Goal: Task Accomplishment & Management: Use online tool/utility

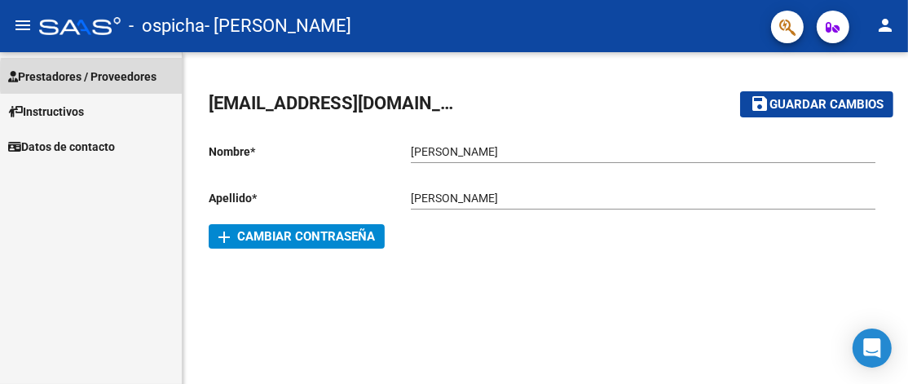
click at [134, 77] on span "Prestadores / Proveedores" at bounding box center [82, 77] width 148 height 18
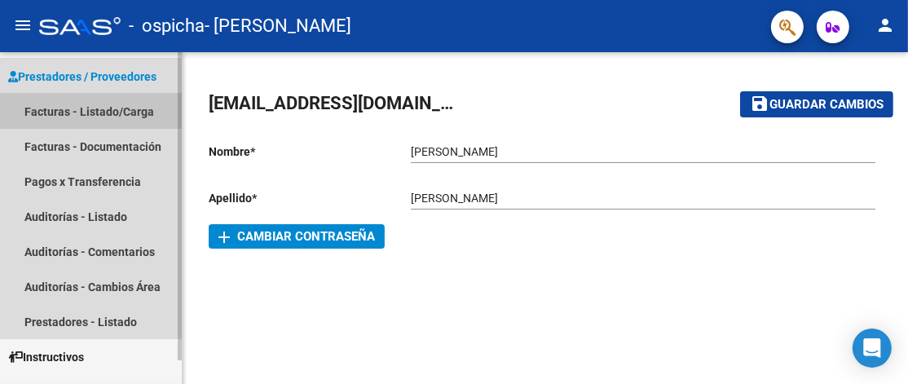
click at [90, 108] on link "Facturas - Listado/Carga" at bounding box center [91, 111] width 182 height 35
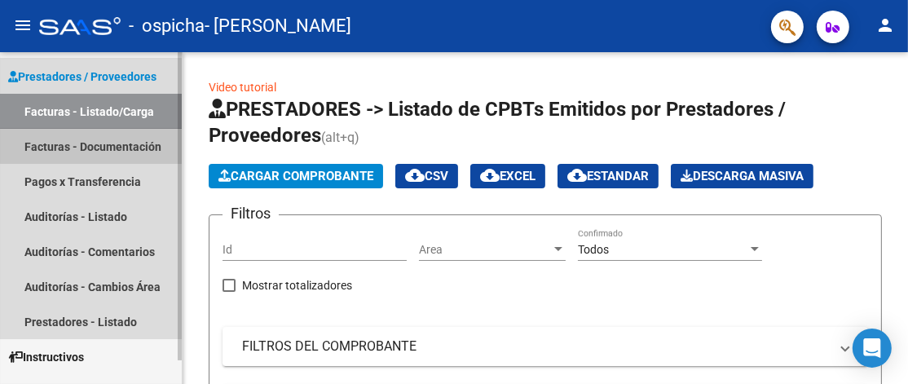
click at [93, 143] on link "Facturas - Documentación" at bounding box center [91, 146] width 182 height 35
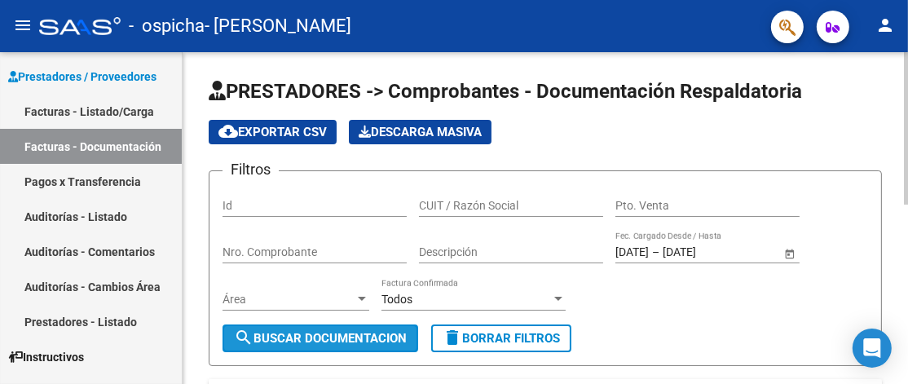
click at [358, 341] on span "search Buscar Documentacion" at bounding box center [320, 338] width 173 height 15
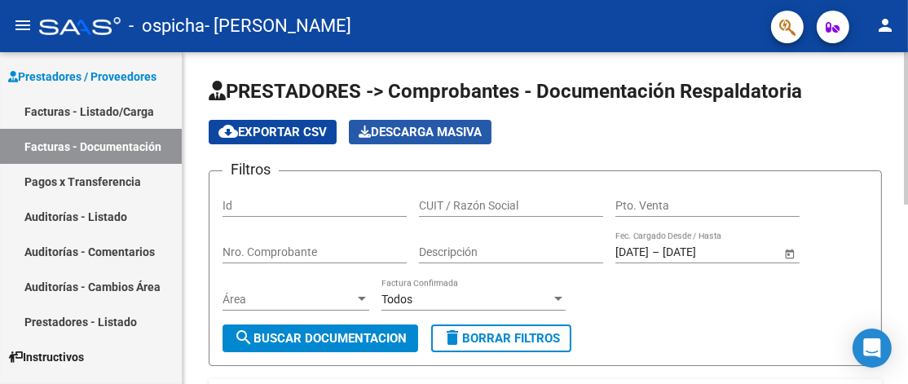
click at [390, 132] on span "Descarga Masiva" at bounding box center [419, 132] width 123 height 15
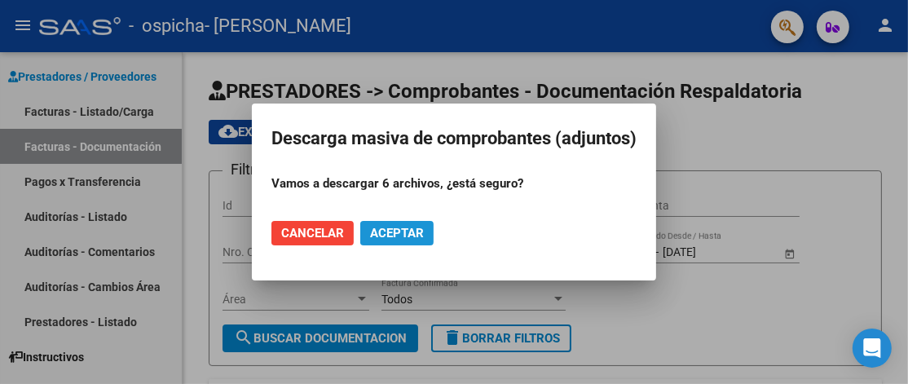
click at [391, 237] on span "Aceptar" at bounding box center [397, 233] width 54 height 15
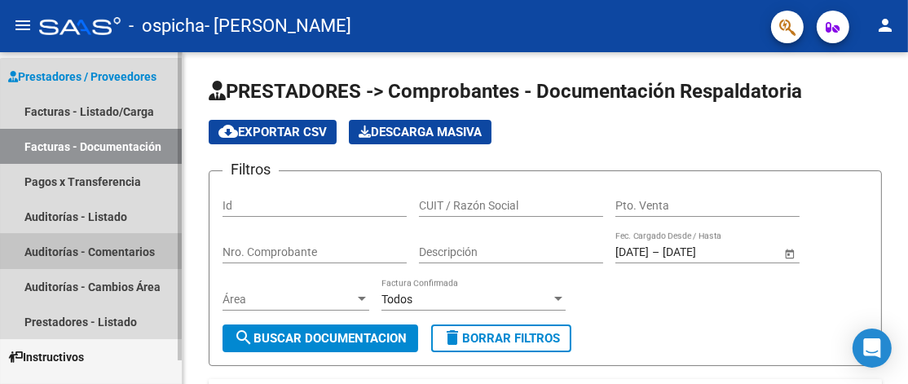
click at [113, 257] on link "Auditorías - Comentarios" at bounding box center [91, 251] width 182 height 35
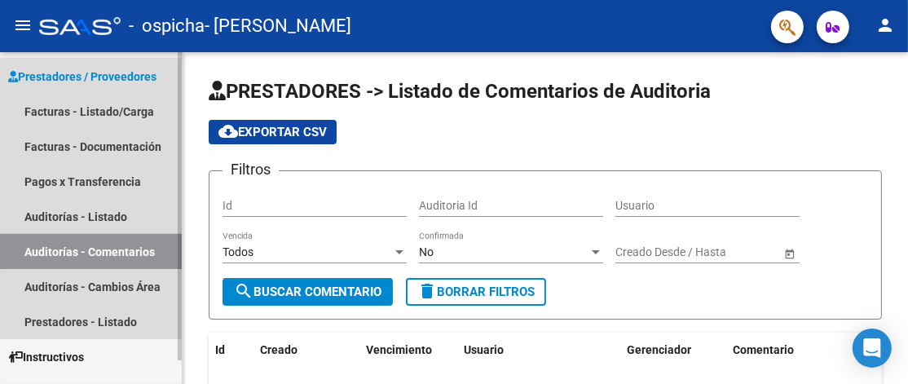
click at [113, 257] on link "Auditorías - Comentarios" at bounding box center [91, 251] width 182 height 35
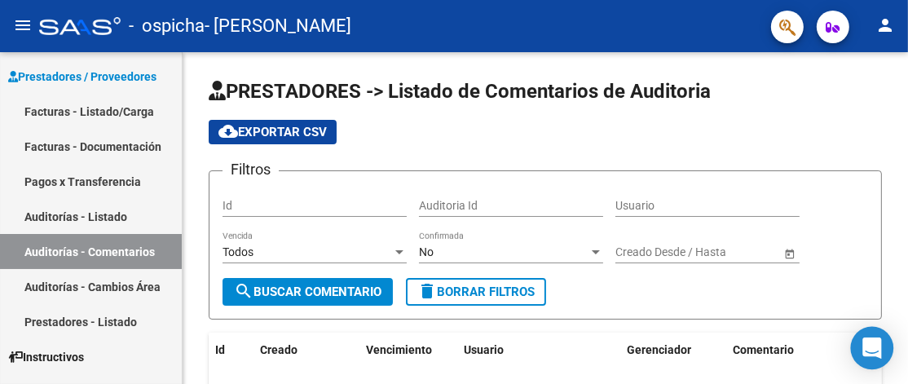
click at [858, 356] on div "Open Intercom Messenger" at bounding box center [872, 348] width 43 height 43
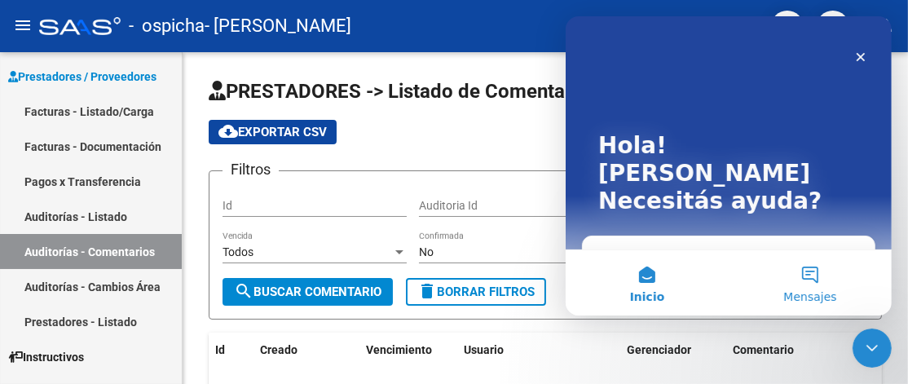
click at [806, 282] on button "Mensajes" at bounding box center [809, 282] width 163 height 65
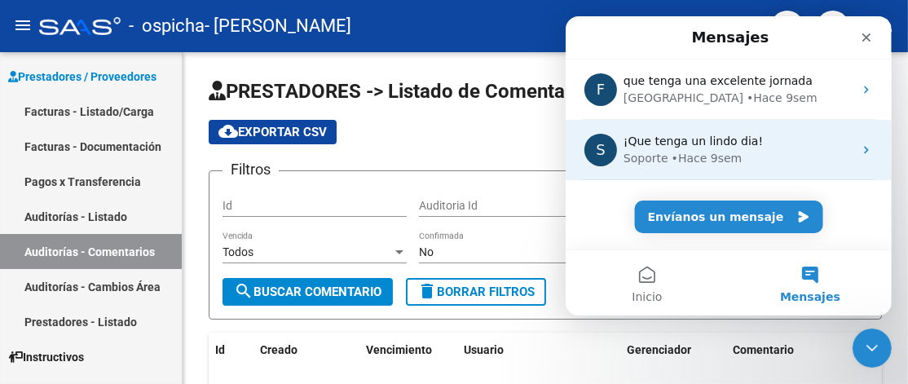
click at [676, 144] on span "¡Que tenga un lindo dia!" at bounding box center [691, 140] width 139 height 13
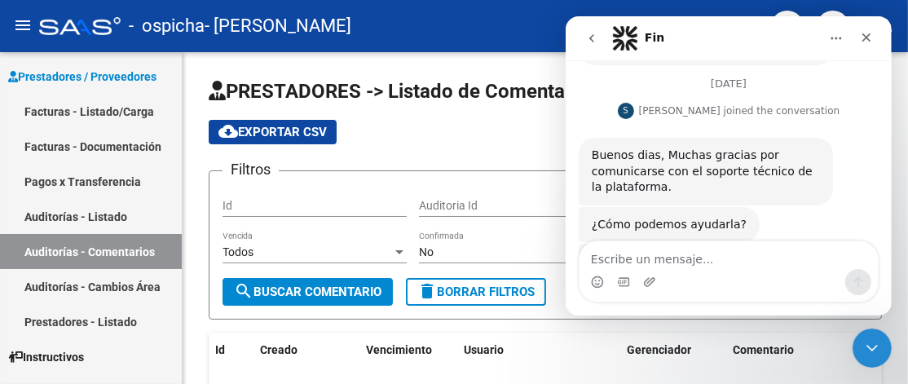
scroll to position [1326, 0]
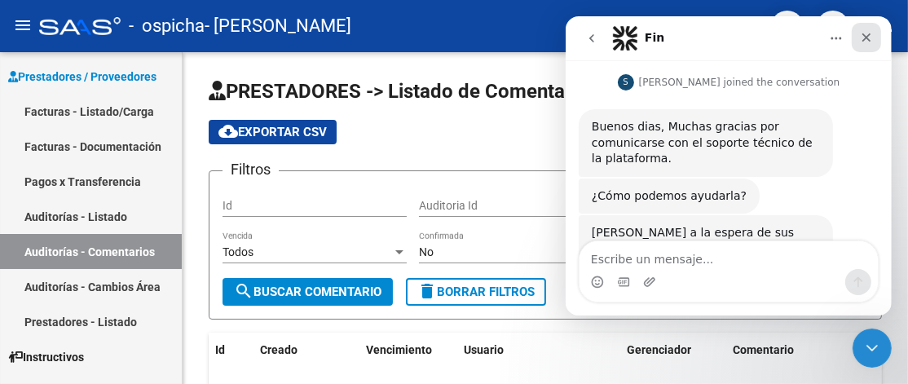
click at [864, 33] on icon "Cerrar" at bounding box center [865, 37] width 13 height 13
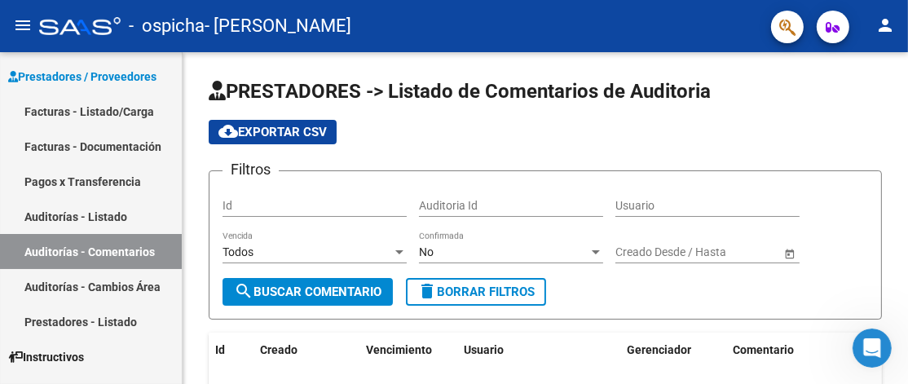
click at [881, 352] on div "Abrir Intercom Messenger" at bounding box center [871, 347] width 54 height 54
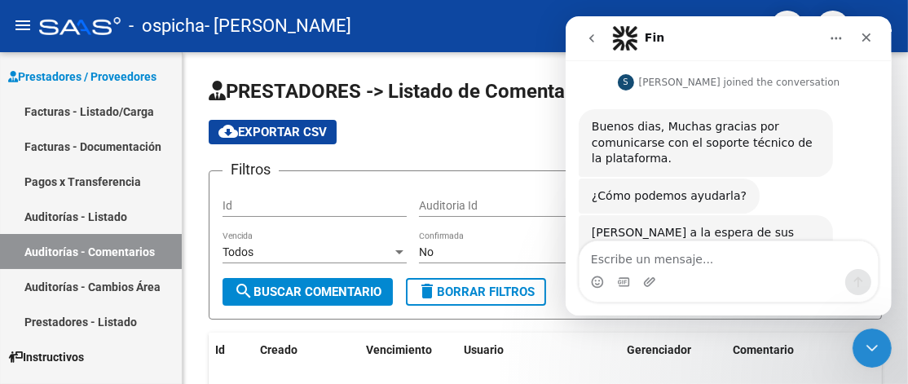
click at [628, 262] on textarea "Escribe un mensaje..." at bounding box center [727, 255] width 298 height 28
